Goal: Find specific fact: Find specific page/section

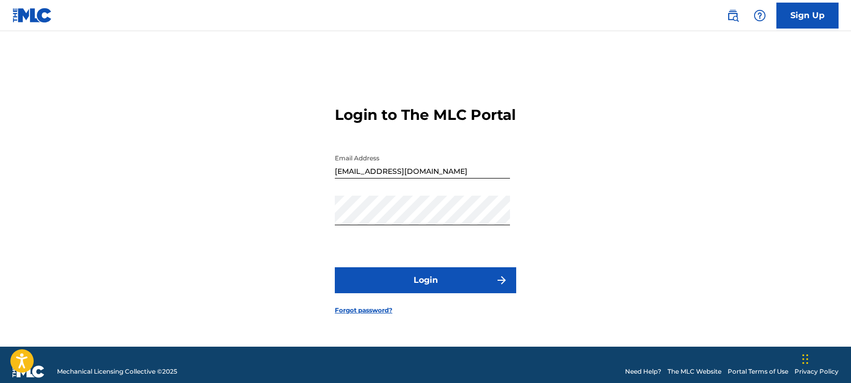
click at [453, 288] on button "Login" at bounding box center [425, 280] width 181 height 26
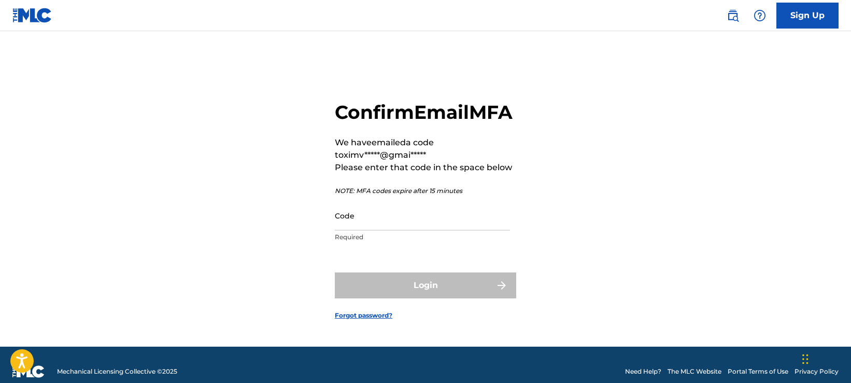
click at [379, 208] on div "Confirm Email MFA We have emailed a code to ximv*****@gmai***** Please enter th…" at bounding box center [425, 174] width 181 height 147
click at [387, 221] on input "Code" at bounding box center [422, 216] width 175 height 30
paste input "766135"
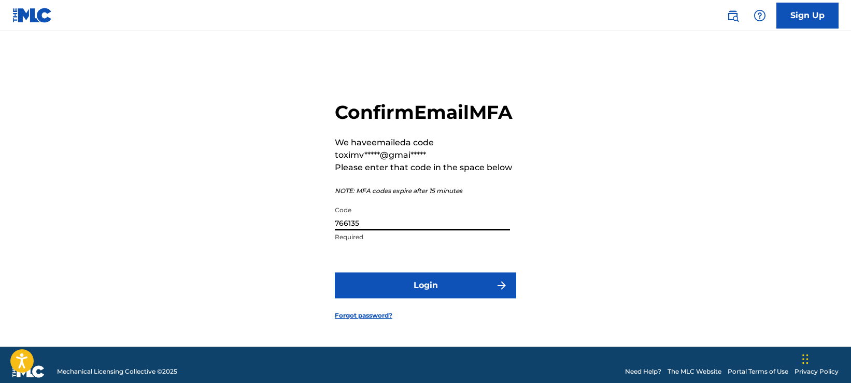
type input "766135"
click at [357, 297] on button "Login" at bounding box center [425, 285] width 181 height 26
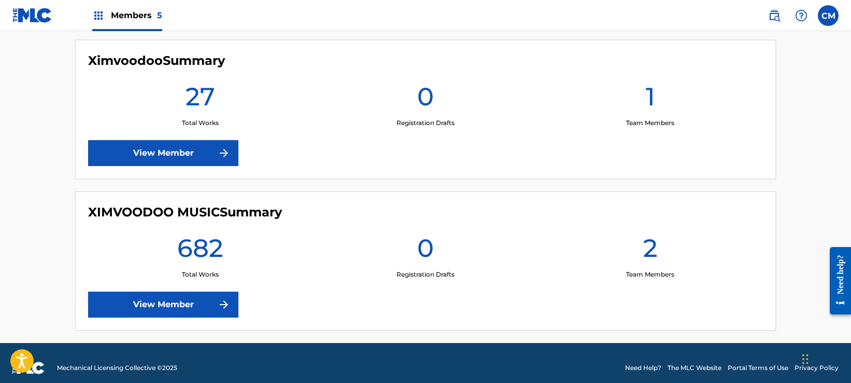
scroll to position [754, 0]
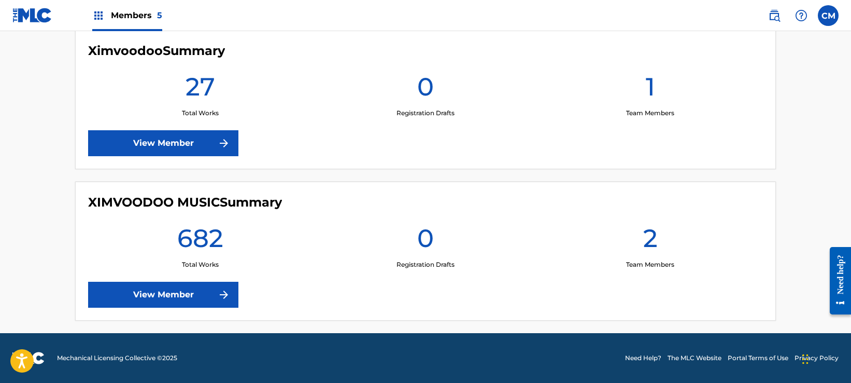
click at [187, 297] on link "View Member" at bounding box center [163, 294] width 150 height 26
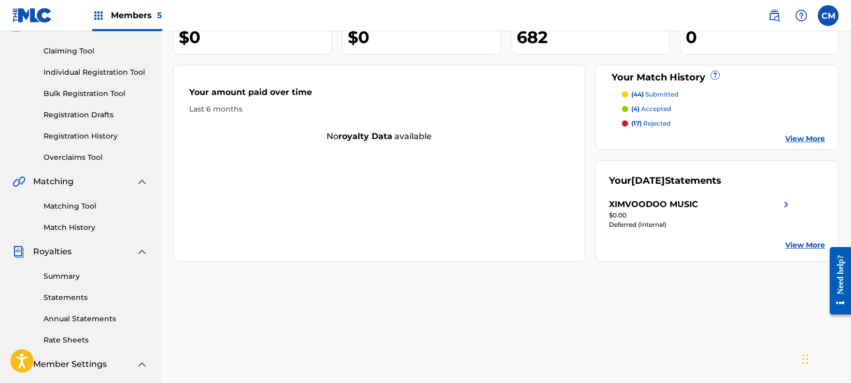
scroll to position [104, 0]
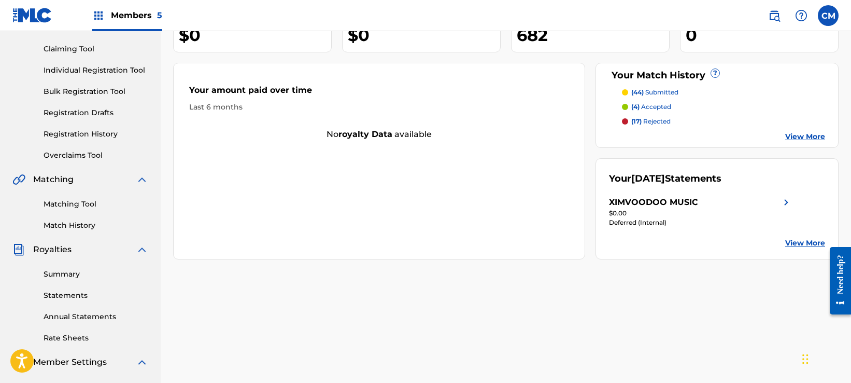
click at [811, 241] on link "View More" at bounding box center [805, 242] width 40 height 11
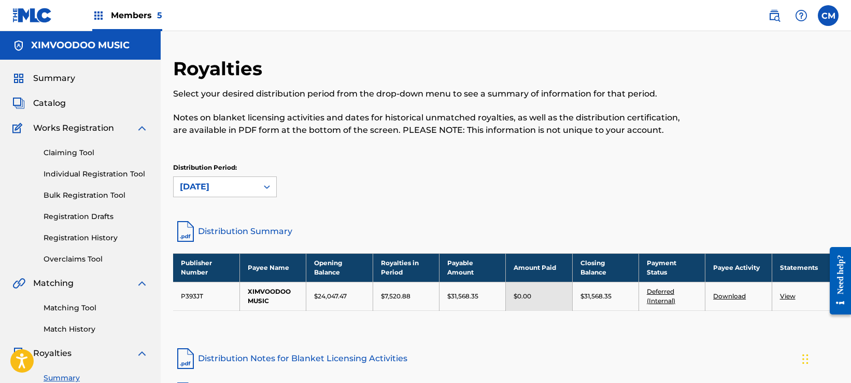
click at [126, 19] on span "Members 5" at bounding box center [136, 15] width 51 height 12
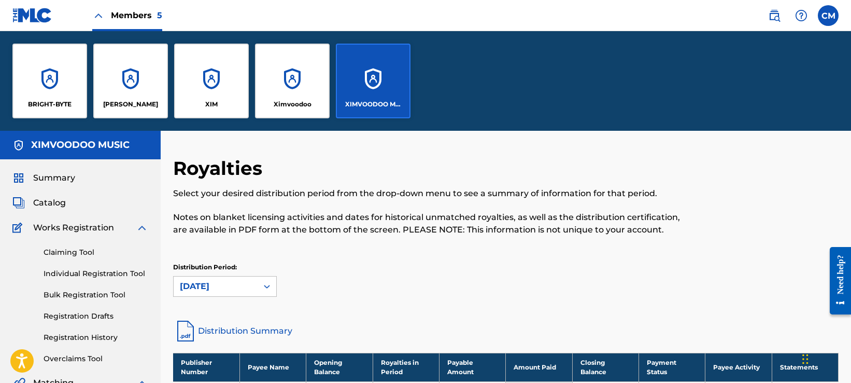
click at [150, 66] on div "Cheryl Morey" at bounding box center [130, 81] width 75 height 75
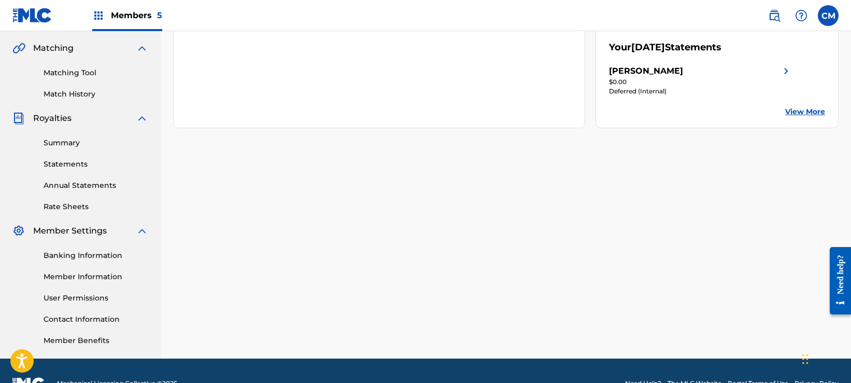
scroll to position [260, 0]
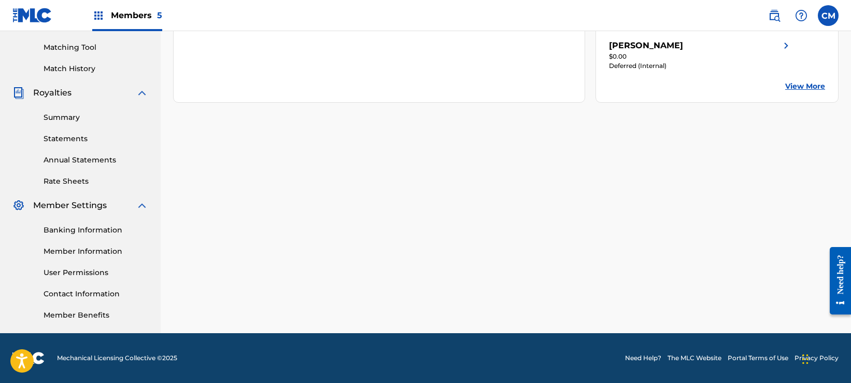
click at [112, 251] on link "Member Information" at bounding box center [96, 251] width 105 height 11
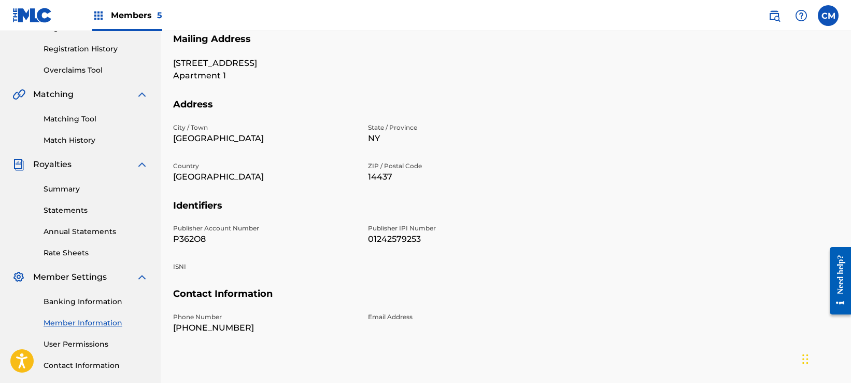
scroll to position [207, 0]
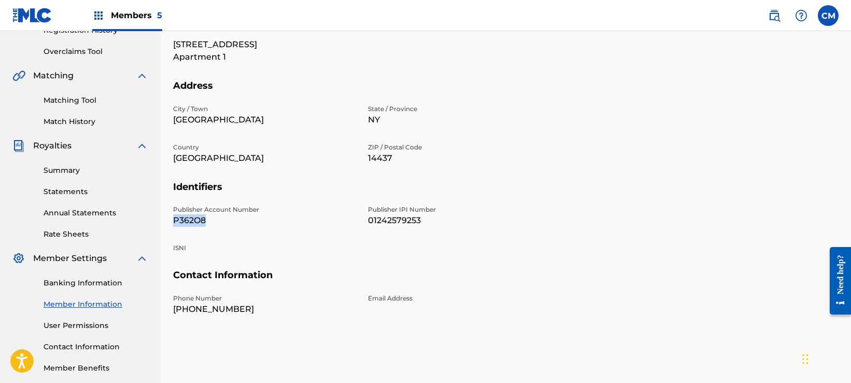
drag, startPoint x: 214, startPoint y: 222, endPoint x: 171, endPoint y: 214, distance: 43.2
click at [171, 214] on div "Mailing and Contact Information entered on the Mailing and Contact tab is used …" at bounding box center [506, 118] width 690 height 536
copy p "P362O8"
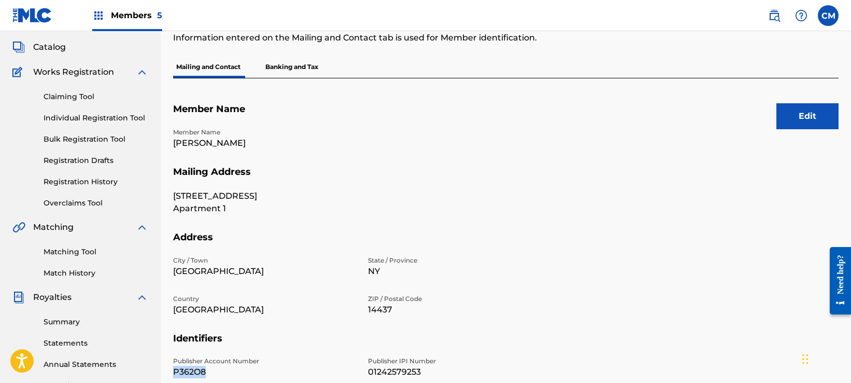
scroll to position [0, 0]
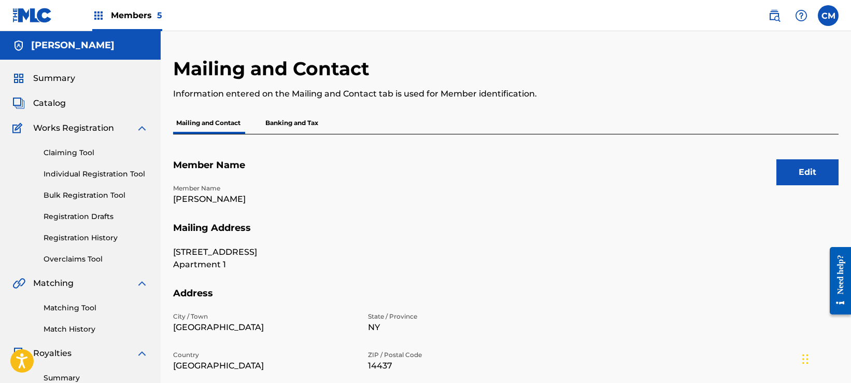
click at [62, 81] on span "Summary" at bounding box center [54, 78] width 42 height 12
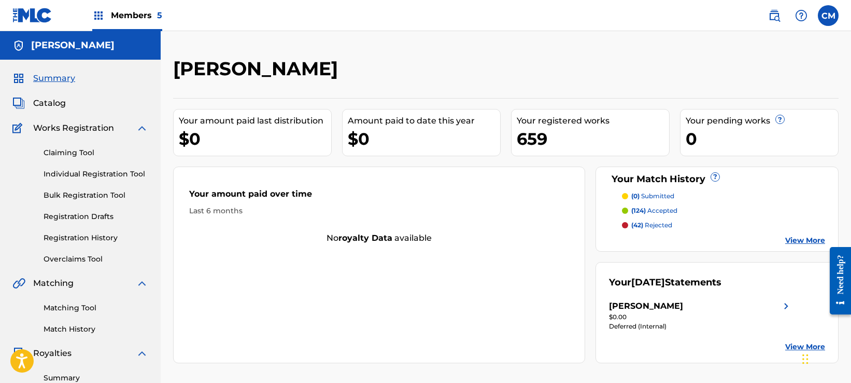
click at [129, 10] on span "Members 5" at bounding box center [136, 15] width 51 height 12
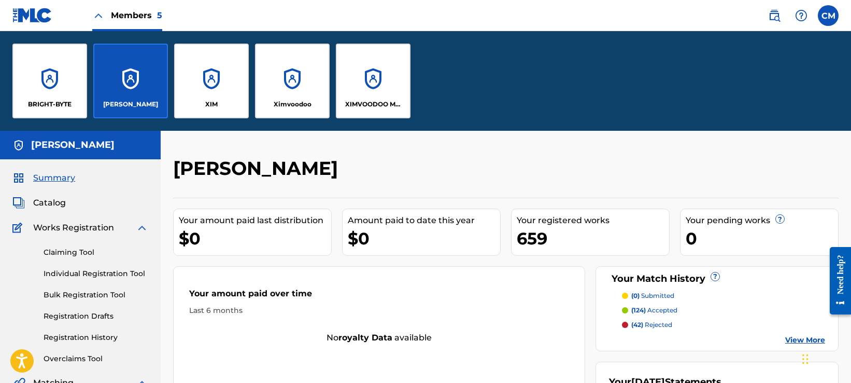
click at [409, 83] on div "XIMVOODOO MUSIC" at bounding box center [373, 81] width 75 height 75
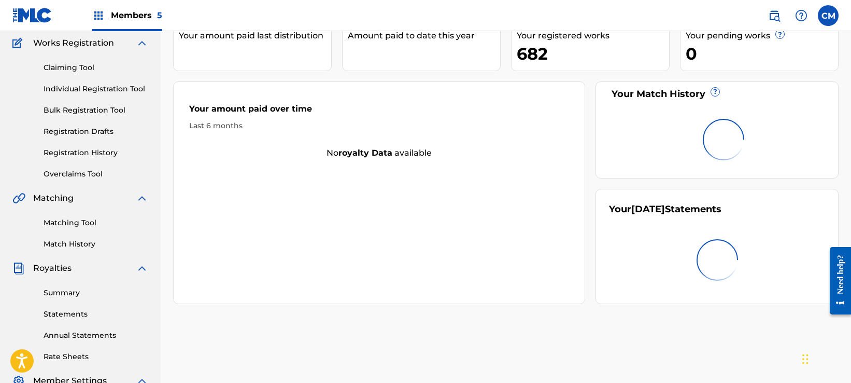
scroll to position [104, 0]
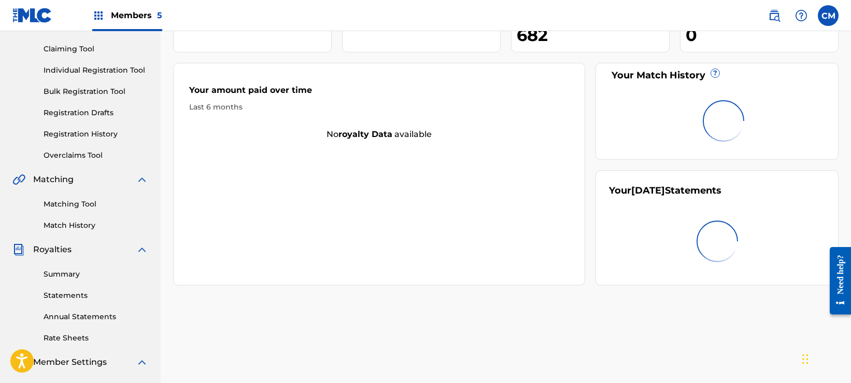
click at [70, 268] on link "Summary" at bounding box center [96, 273] width 105 height 11
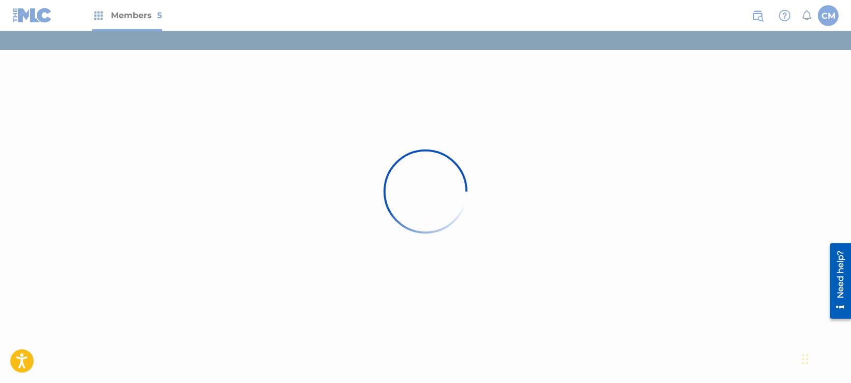
click at [94, 12] on div at bounding box center [425, 191] width 851 height 383
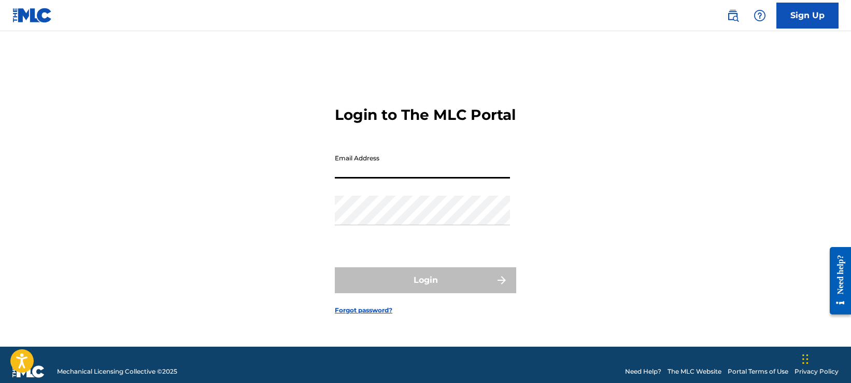
click at [382, 162] on input "Email Address" at bounding box center [422, 164] width 175 height 30
type input "Ximvoodoo@gmail.com"
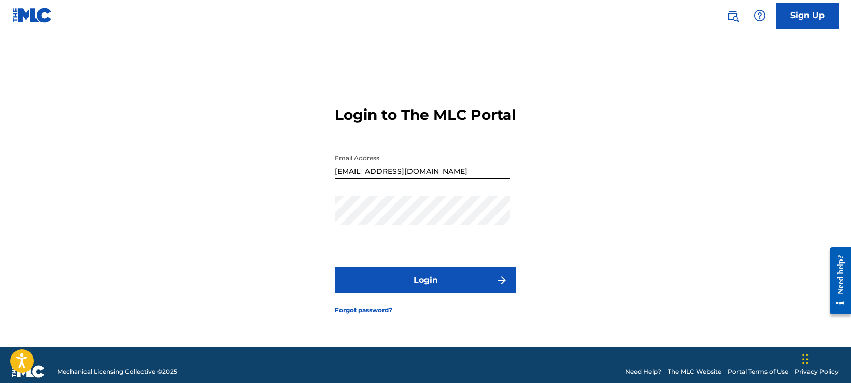
click at [397, 293] on button "Login" at bounding box center [425, 280] width 181 height 26
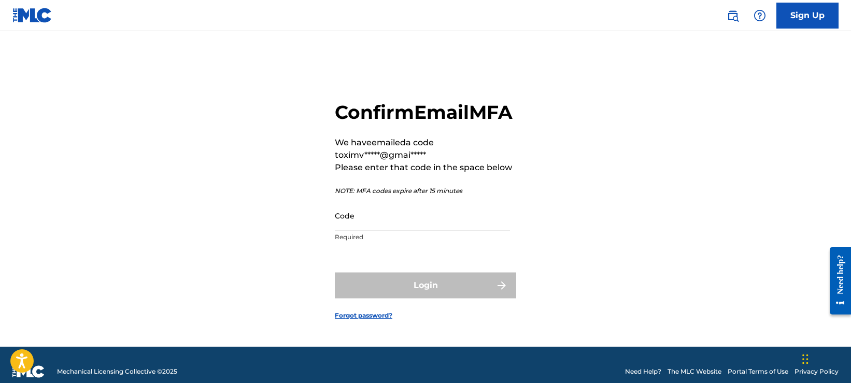
click at [412, 230] on input "Code" at bounding box center [422, 216] width 175 height 30
paste input "061225"
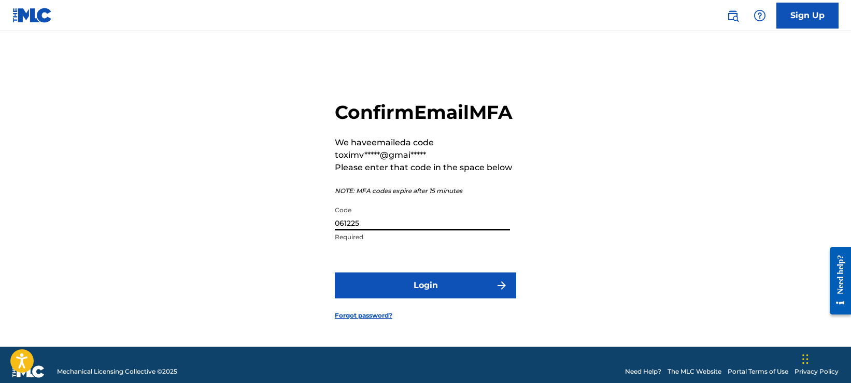
type input "061225"
click at [349, 287] on button "Login" at bounding box center [425, 285] width 181 height 26
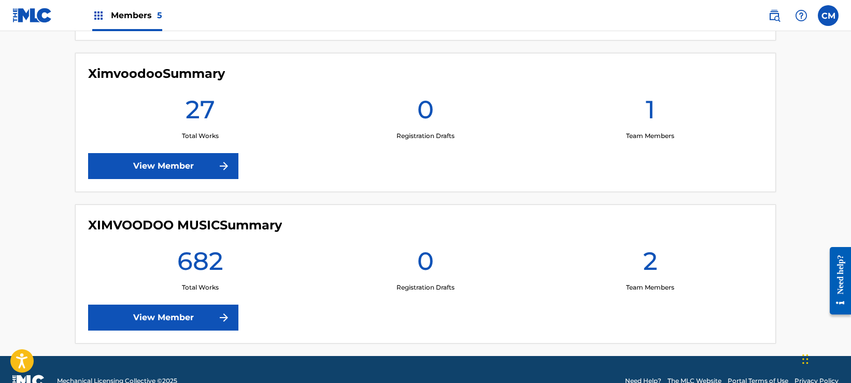
scroll to position [754, 0]
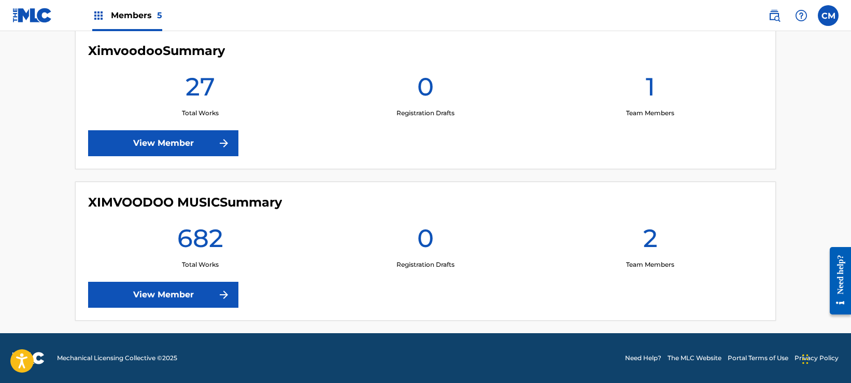
click at [168, 294] on link "View Member" at bounding box center [163, 294] width 150 height 26
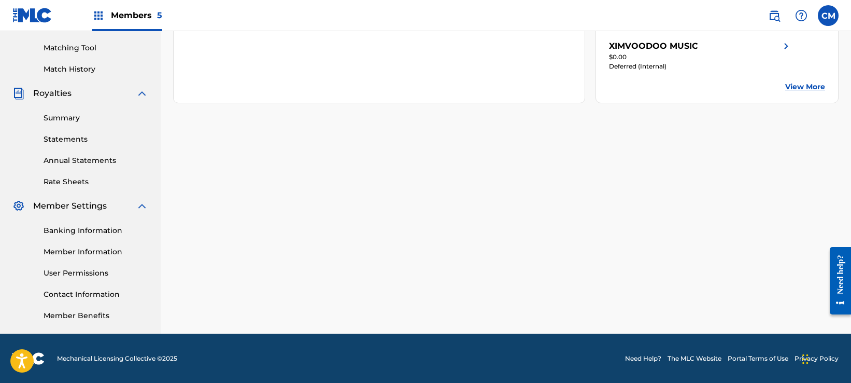
scroll to position [260, 0]
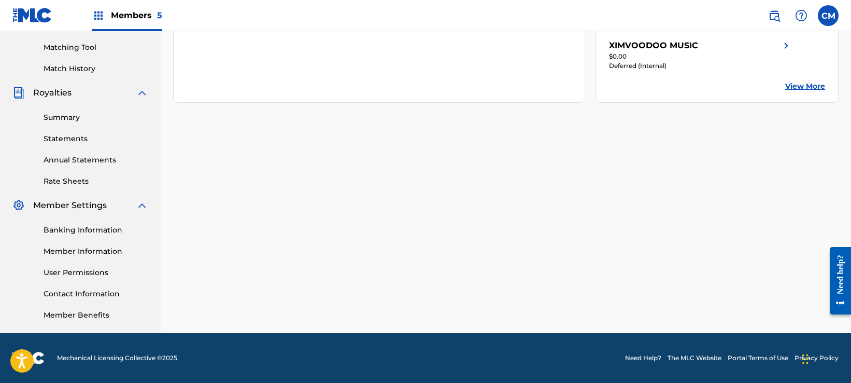
click at [74, 252] on link "Member Information" at bounding box center [96, 251] width 105 height 11
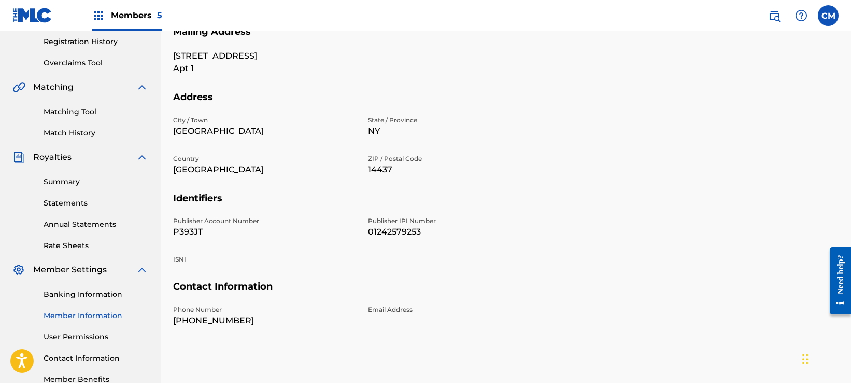
scroll to position [207, 0]
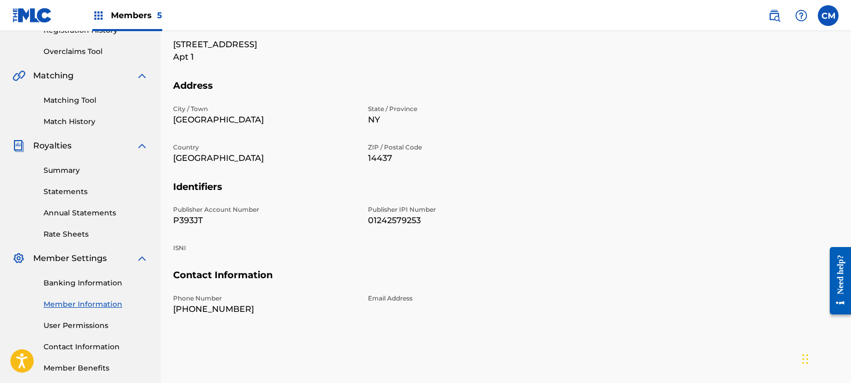
click at [193, 222] on p "P393JT" at bounding box center [264, 220] width 182 height 12
copy p "P393JT"
